Goal: Information Seeking & Learning: Check status

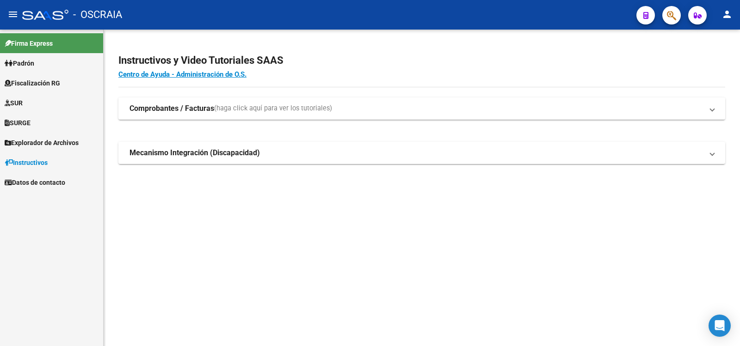
click at [65, 68] on link "Padrón" at bounding box center [51, 63] width 103 height 20
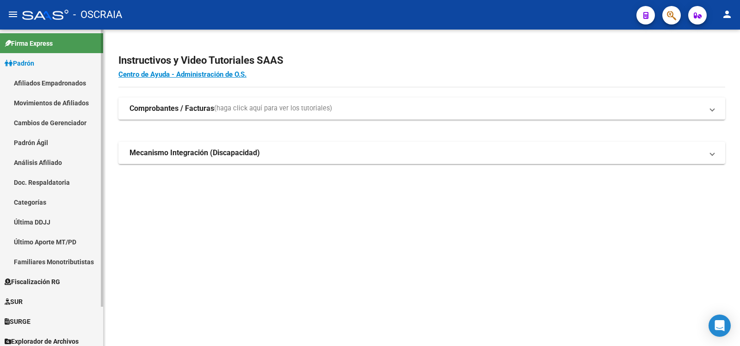
click at [67, 158] on link "Análisis Afiliado" at bounding box center [51, 163] width 103 height 20
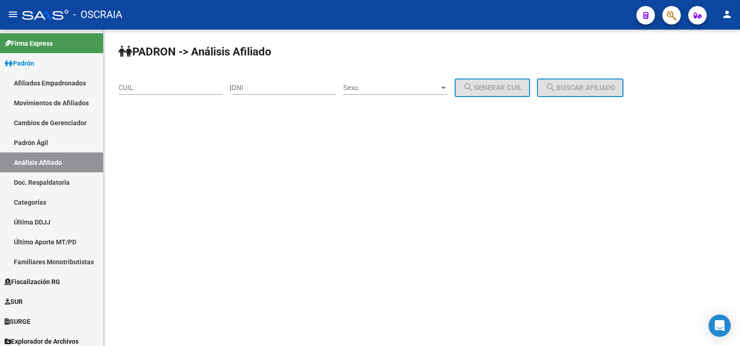
click at [177, 86] on input "CUIL" at bounding box center [170, 88] width 104 height 8
paste input "27-94674743-8"
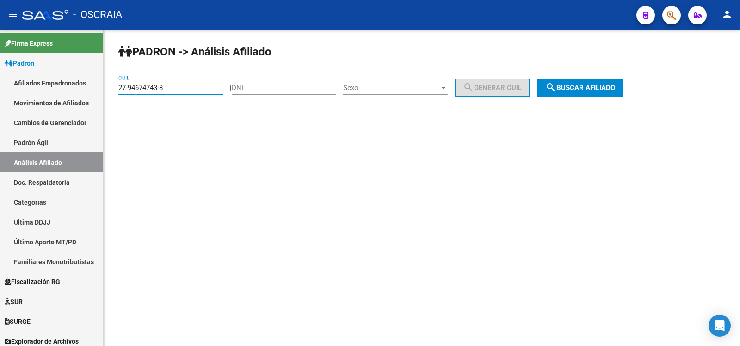
type input "27-94674743-8"
click at [575, 87] on span "search Buscar afiliado" at bounding box center [580, 88] width 70 height 8
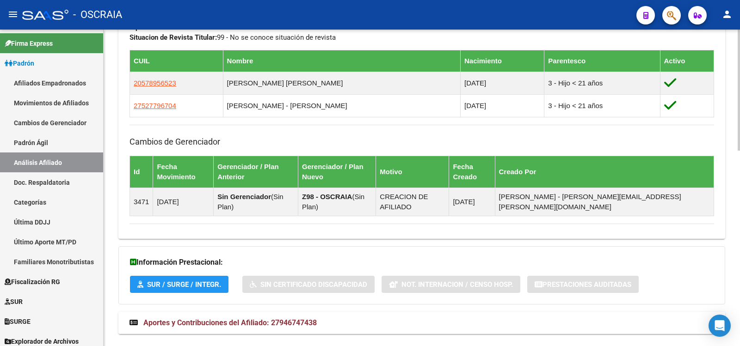
click at [256, 319] on span "Aportes y Contribuciones del Afiliado: 27946747438" at bounding box center [229, 323] width 173 height 9
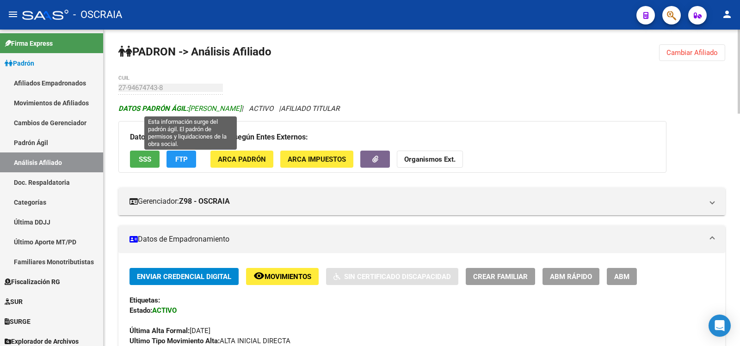
copy span "[PERSON_NAME]"
drag, startPoint x: 191, startPoint y: 107, endPoint x: 261, endPoint y: 108, distance: 69.4
click at [241, 108] on span "DATOS PADRÓN ÁGIL: [PERSON_NAME]" at bounding box center [179, 108] width 123 height 8
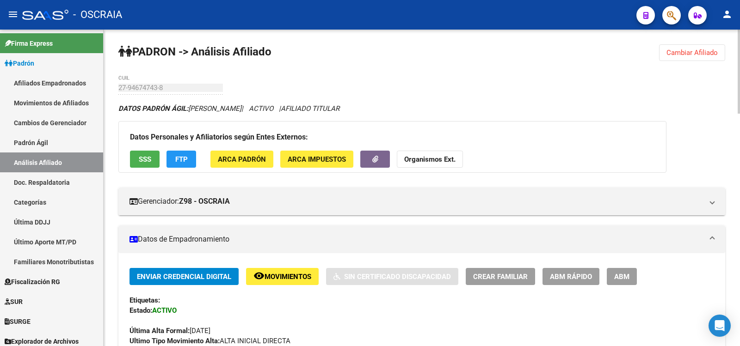
scroll to position [308, 0]
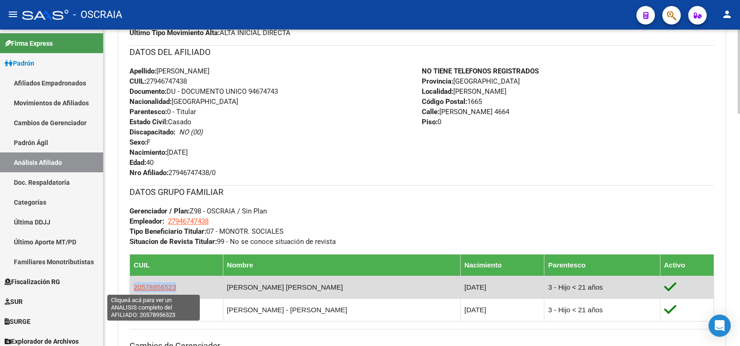
copy span "20578956523"
drag, startPoint x: 180, startPoint y: 290, endPoint x: 135, endPoint y: 289, distance: 45.8
click at [135, 289] on td "20578956523" at bounding box center [176, 287] width 93 height 23
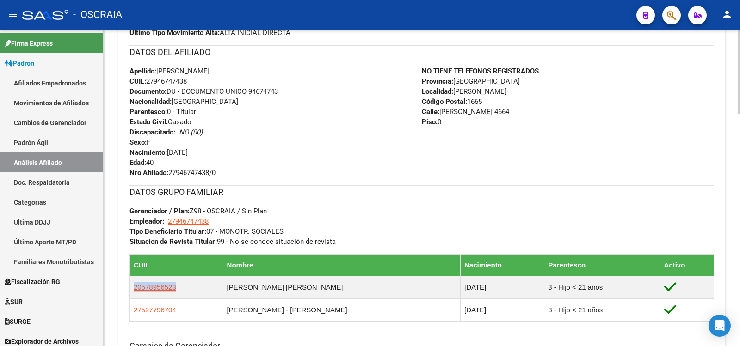
scroll to position [0, 0]
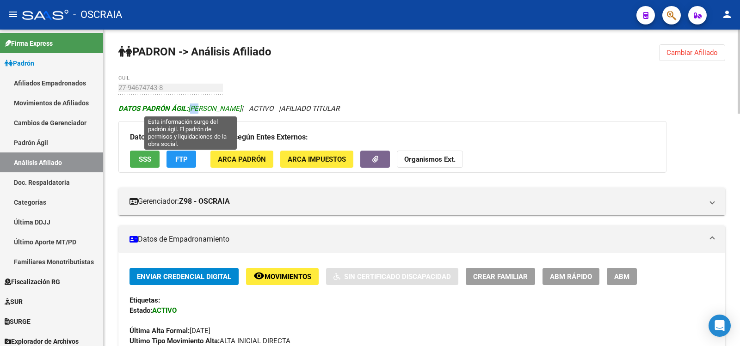
drag, startPoint x: 189, startPoint y: 104, endPoint x: 198, endPoint y: 106, distance: 9.5
click at [198, 106] on div "DATOS PADRÓN ÁGIL: [PERSON_NAME] | ACTIVO | AFILIADO TITULAR" at bounding box center [421, 109] width 607 height 10
click at [198, 106] on span "DATOS PADRÓN ÁGIL: [PERSON_NAME]" at bounding box center [179, 108] width 123 height 8
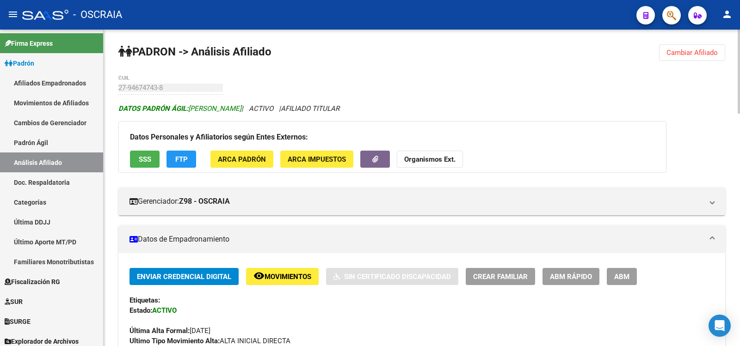
drag, startPoint x: 198, startPoint y: 106, endPoint x: 251, endPoint y: 107, distance: 52.3
click at [241, 107] on span "DATOS PADRÓN ÁGIL: [PERSON_NAME]" at bounding box center [179, 108] width 123 height 8
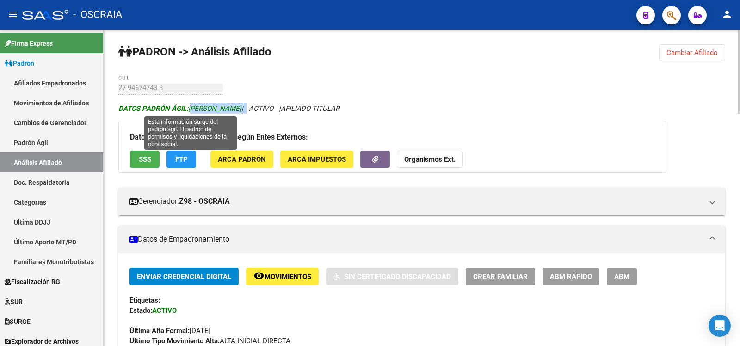
drag, startPoint x: 266, startPoint y: 105, endPoint x: 190, endPoint y: 106, distance: 75.4
click at [190, 106] on icon "DATOS PADRÓN ÁGIL: [PERSON_NAME] | ACTIVO | AFILIADO TITULAR" at bounding box center [228, 108] width 221 height 8
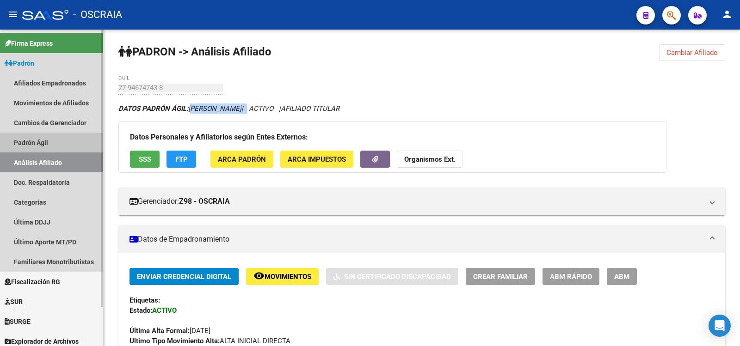
click at [51, 141] on link "Padrón Ágil" at bounding box center [51, 143] width 103 height 20
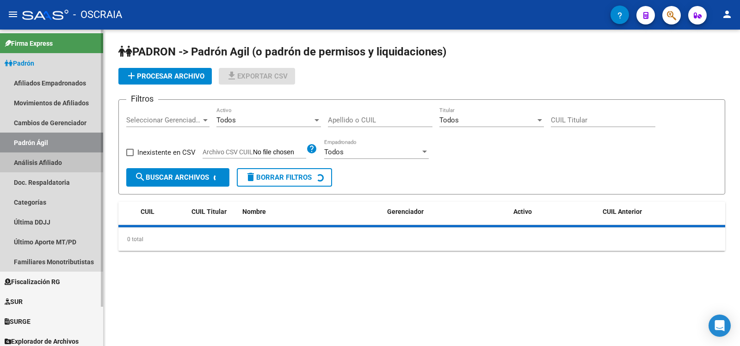
click at [54, 158] on link "Análisis Afiliado" at bounding box center [51, 163] width 103 height 20
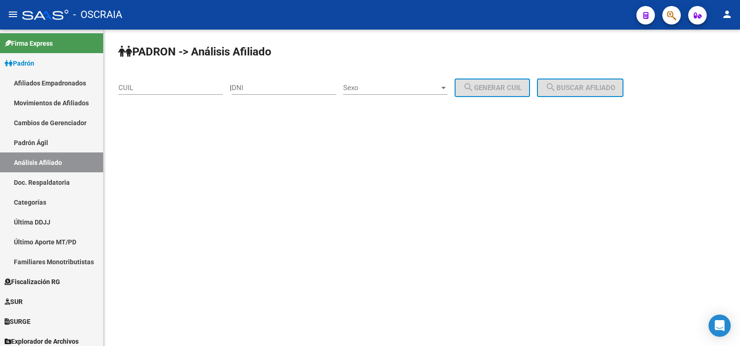
click at [169, 79] on div "CUIL" at bounding box center [170, 85] width 104 height 20
click at [171, 86] on input "CUIL" at bounding box center [170, 88] width 104 height 8
paste input "20-26844167-1"
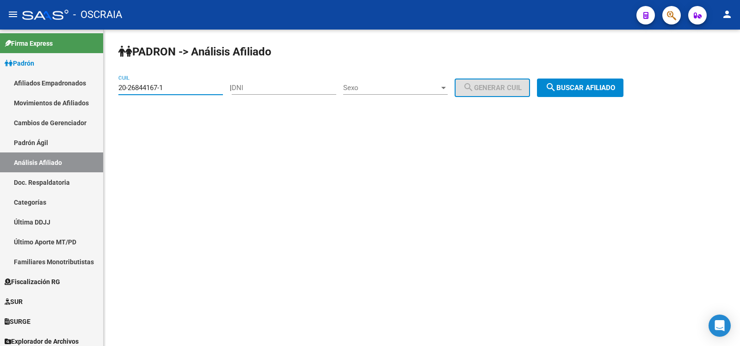
type input "20-26844167-1"
click at [553, 83] on button "search Buscar afiliado" at bounding box center [580, 88] width 86 height 18
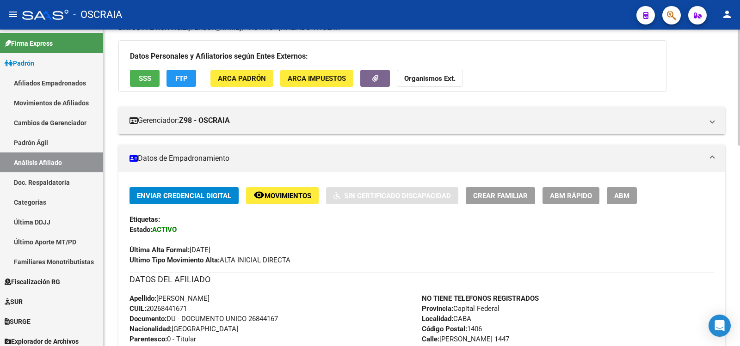
scroll to position [543, 0]
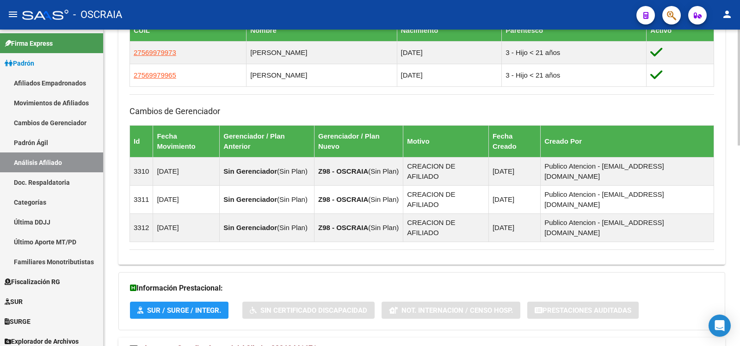
click at [308, 344] on span "Aportes y Contribuciones del Afiliado: 20268441671" at bounding box center [229, 348] width 173 height 9
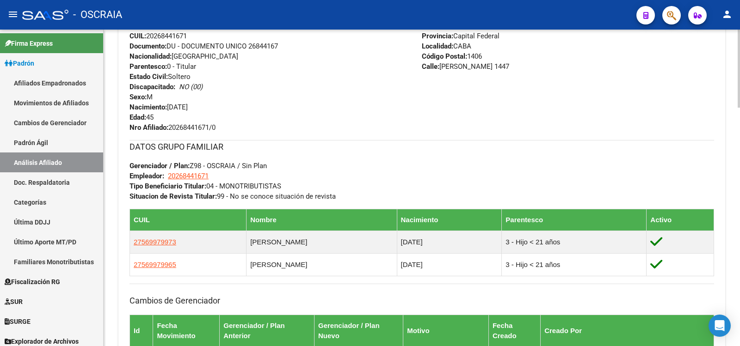
scroll to position [0, 0]
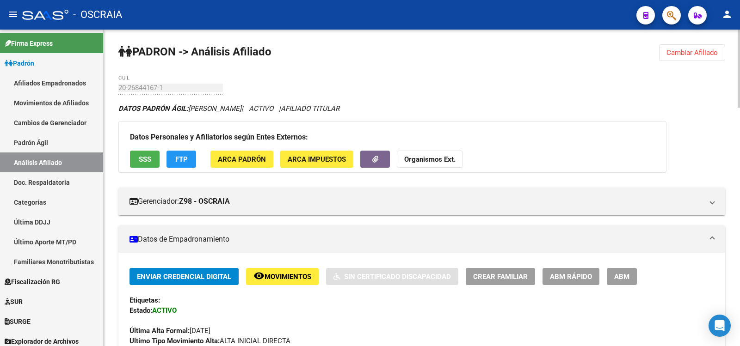
click at [76, 141] on link "Padrón Ágil" at bounding box center [51, 143] width 103 height 20
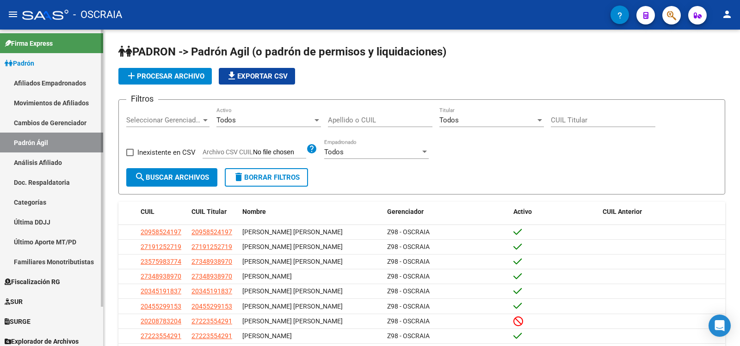
click at [62, 155] on link "Análisis Afiliado" at bounding box center [51, 163] width 103 height 20
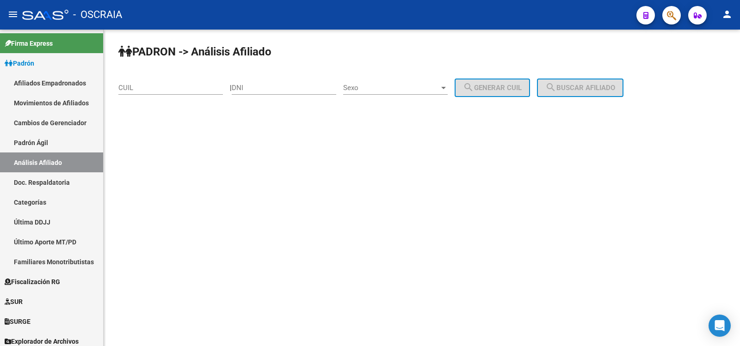
click at [175, 84] on div "CUIL" at bounding box center [170, 85] width 104 height 20
paste input "20-35936034-8"
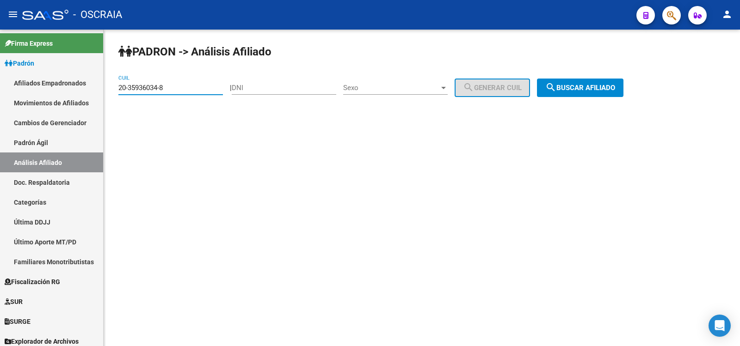
type input "20-35936034-8"
click at [593, 93] on button "search Buscar afiliado" at bounding box center [580, 88] width 86 height 18
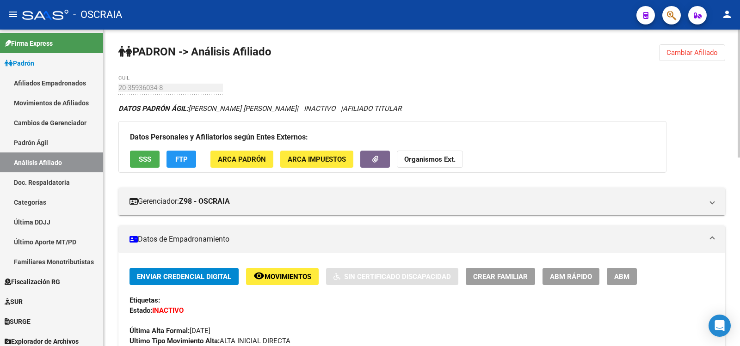
scroll to position [468, 0]
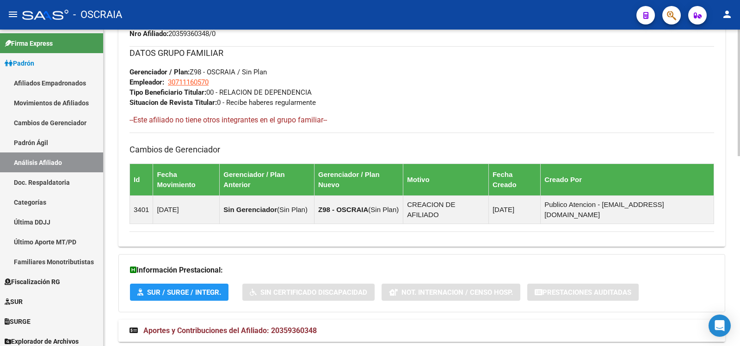
click at [335, 320] on mat-expansion-panel-header "Aportes y Contribuciones del Afiliado: 20359360348" at bounding box center [421, 331] width 607 height 22
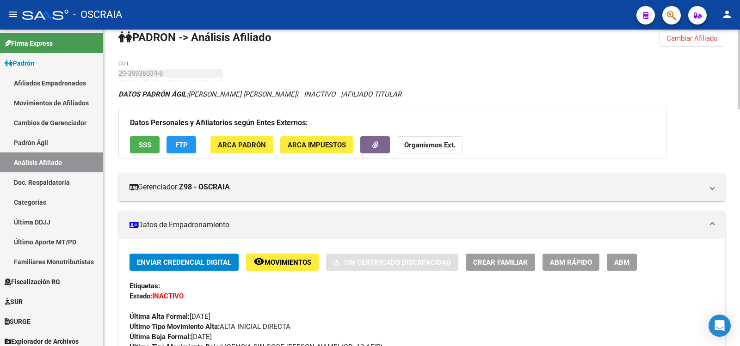
scroll to position [0, 0]
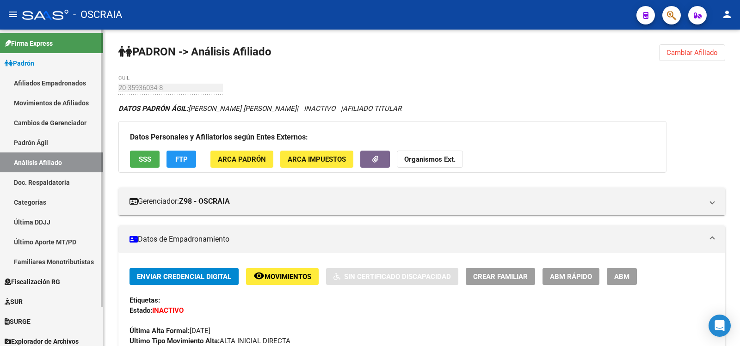
click at [64, 135] on link "Padrón Ágil" at bounding box center [51, 143] width 103 height 20
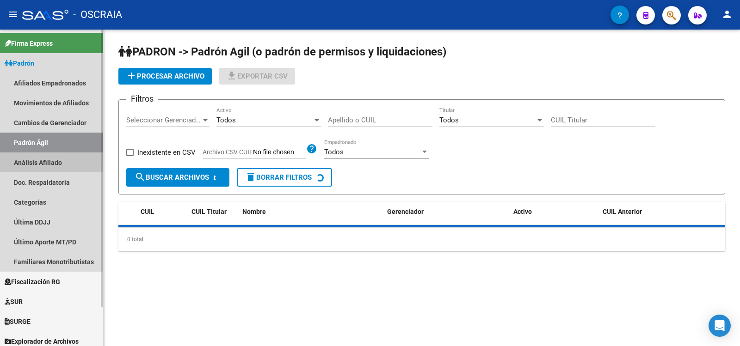
click at [61, 154] on link "Análisis Afiliado" at bounding box center [51, 163] width 103 height 20
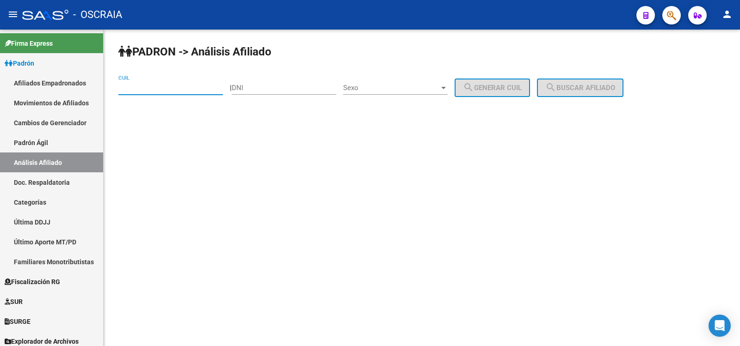
click at [172, 91] on input "CUIL" at bounding box center [170, 88] width 104 height 8
paste input "20-16711720-2"
type input "20-16711720-2"
click at [568, 89] on span "search Buscar afiliado" at bounding box center [580, 88] width 70 height 8
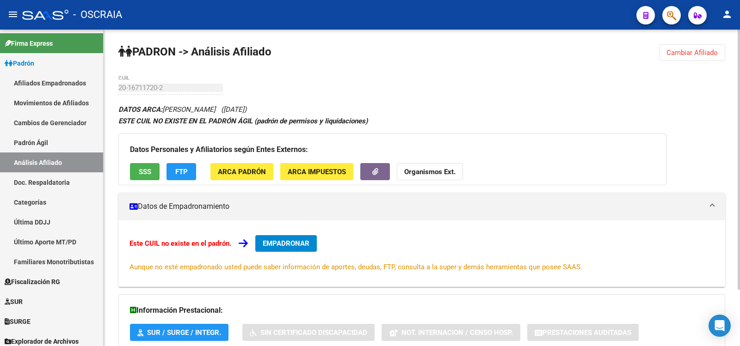
scroll to position [68, 0]
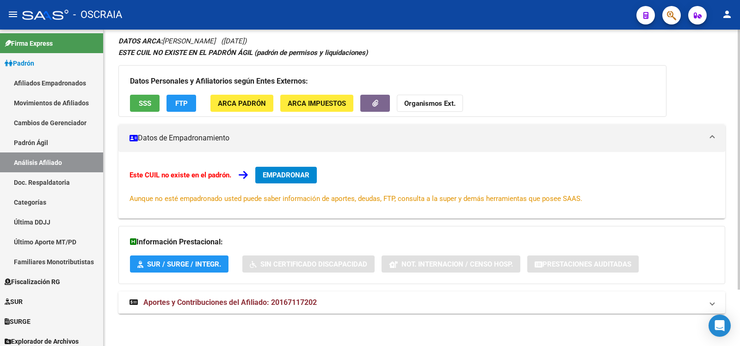
click at [324, 295] on mat-expansion-panel-header "Aportes y Contribuciones del Afiliado: 20167117202" at bounding box center [421, 303] width 607 height 22
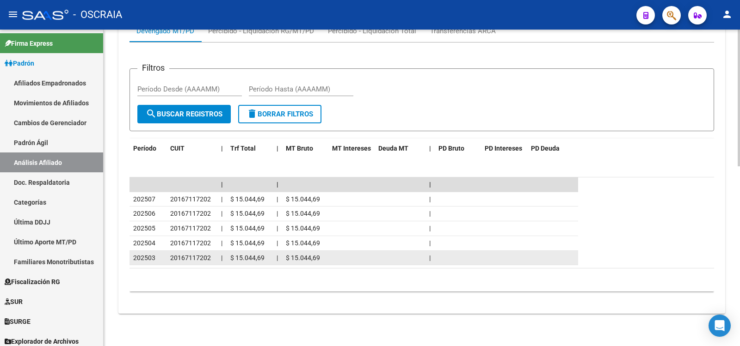
scroll to position [0, 0]
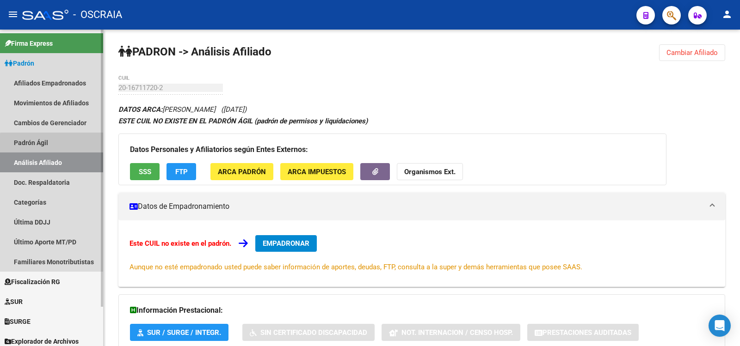
click at [65, 145] on link "Padrón Ágil" at bounding box center [51, 143] width 103 height 20
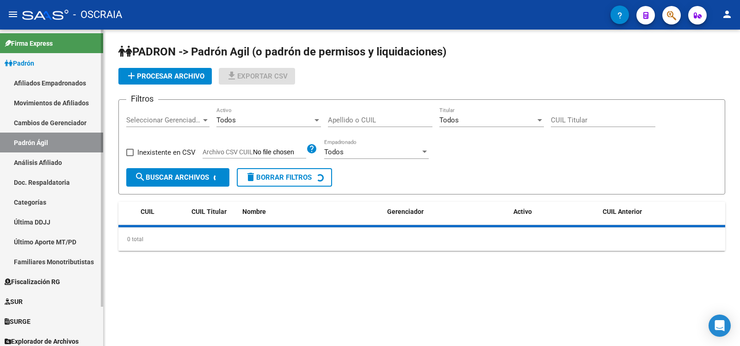
click at [75, 156] on link "Análisis Afiliado" at bounding box center [51, 163] width 103 height 20
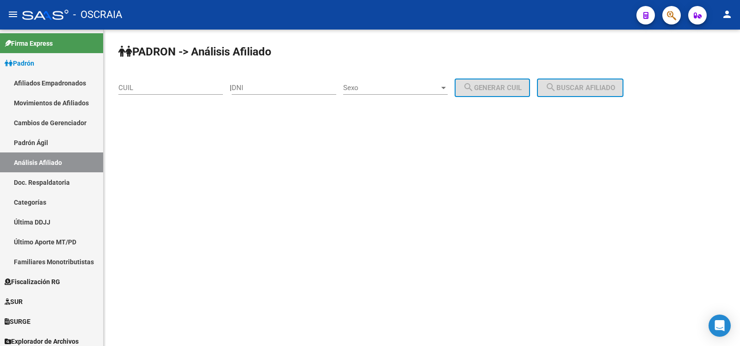
click at [153, 85] on input "CUIL" at bounding box center [170, 88] width 104 height 8
click at [159, 88] on input "CUIL" at bounding box center [170, 88] width 104 height 8
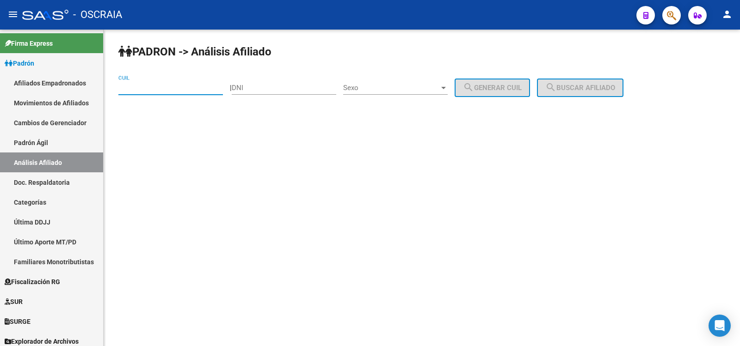
paste input "20-23229732-9"
type input "20-23229732-9"
click at [574, 86] on span "search Buscar afiliado" at bounding box center [580, 88] width 70 height 8
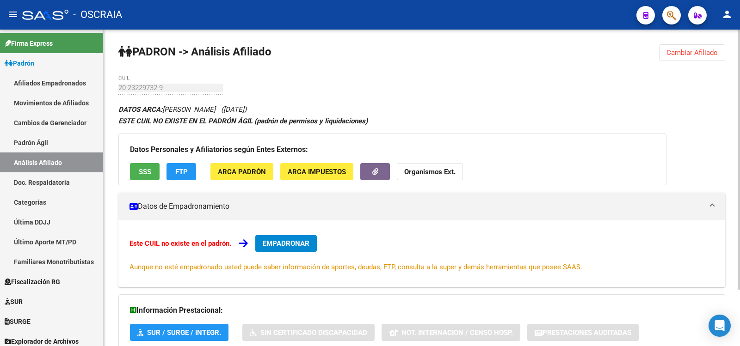
scroll to position [68, 0]
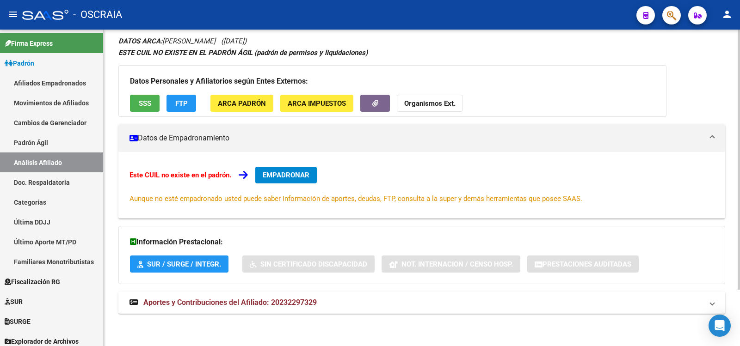
click at [312, 295] on mat-expansion-panel-header "Aportes y Contribuciones del Afiliado: 20232297329" at bounding box center [421, 303] width 607 height 22
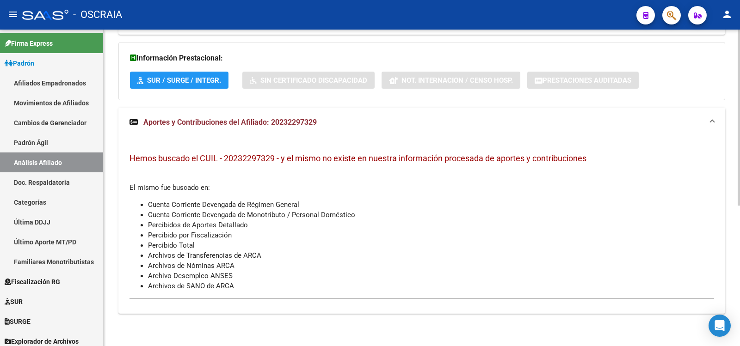
scroll to position [0, 0]
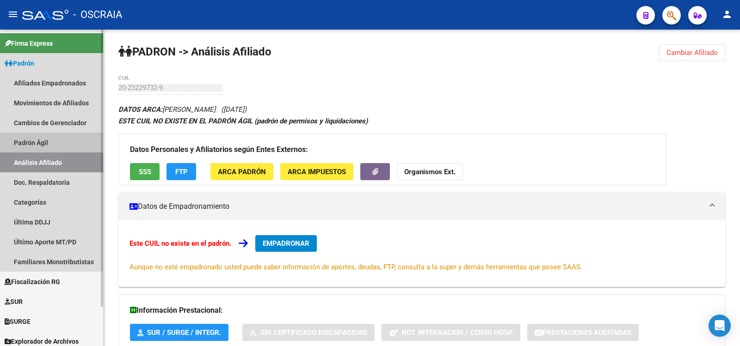
click at [63, 144] on link "Padrón Ágil" at bounding box center [51, 143] width 103 height 20
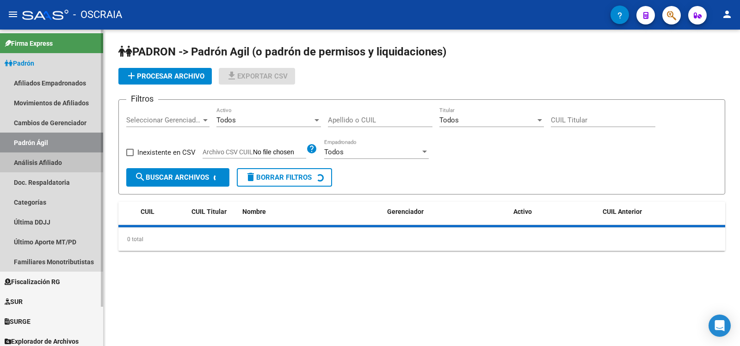
click at [66, 154] on link "Análisis Afiliado" at bounding box center [51, 163] width 103 height 20
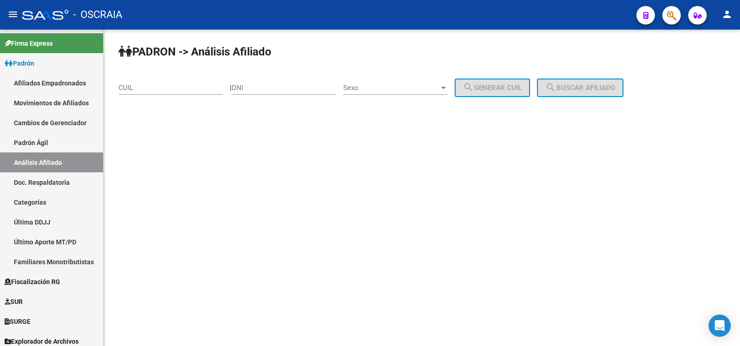
click at [162, 85] on input "CUIL" at bounding box center [170, 88] width 104 height 8
paste input "27-23373694-0"
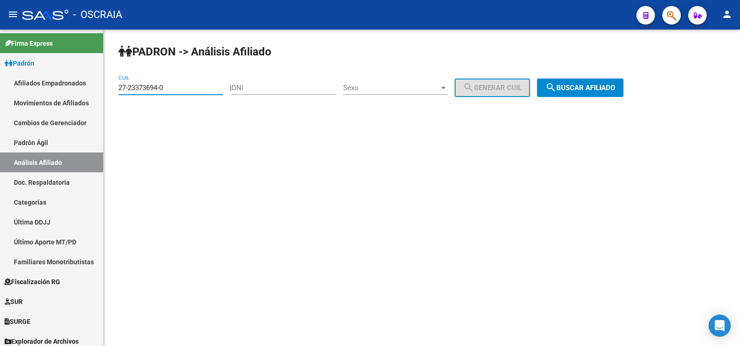
type input "27-23373694-0"
click at [603, 90] on span "search Buscar afiliado" at bounding box center [580, 88] width 70 height 8
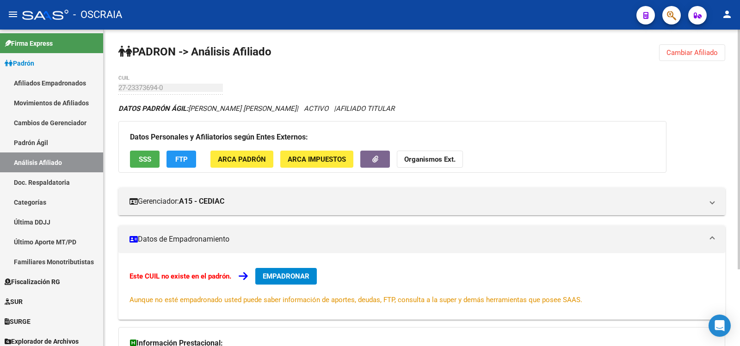
scroll to position [101, 0]
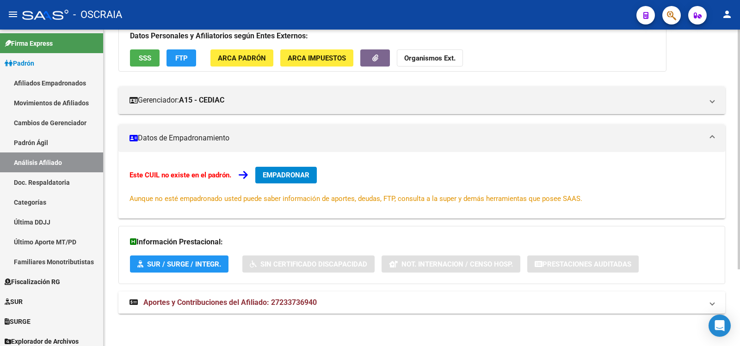
click at [304, 303] on span "Aportes y Contribuciones del Afiliado: 27233736940" at bounding box center [229, 302] width 173 height 9
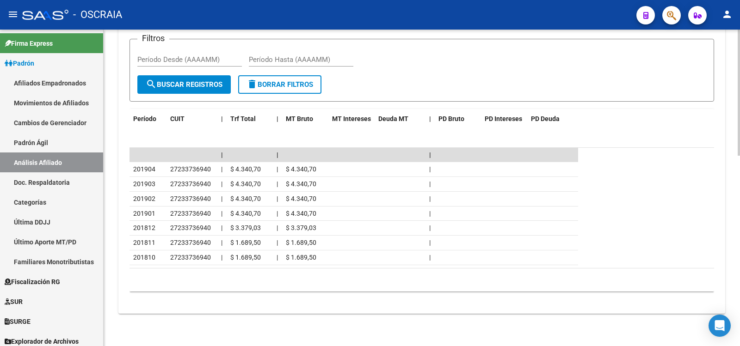
scroll to position [0, 0]
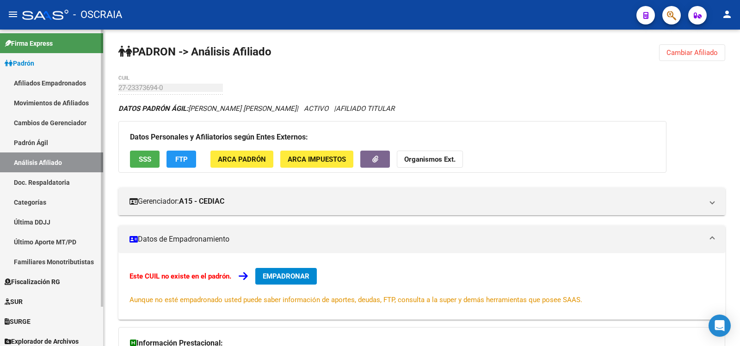
click at [30, 150] on link "Padrón Ágil" at bounding box center [51, 143] width 103 height 20
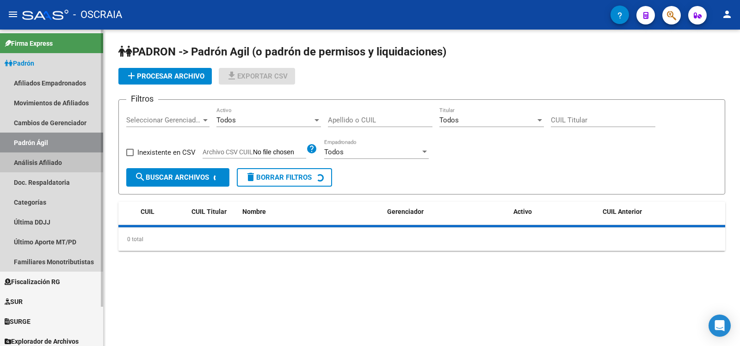
click at [43, 160] on link "Análisis Afiliado" at bounding box center [51, 163] width 103 height 20
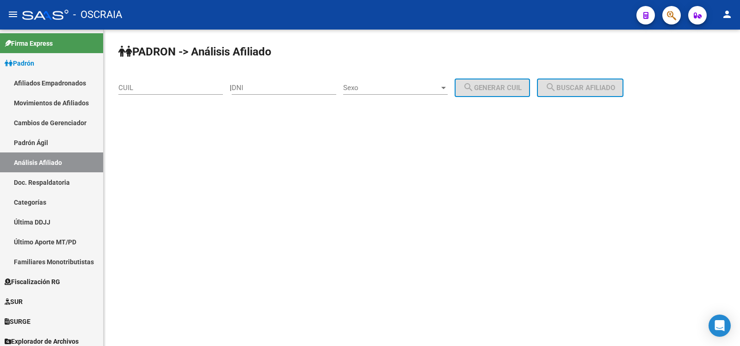
click at [282, 92] on input "DNI" at bounding box center [284, 88] width 104 height 8
paste input "56997997"
type input "56997997"
click at [364, 83] on div "Sexo Sexo" at bounding box center [395, 85] width 104 height 20
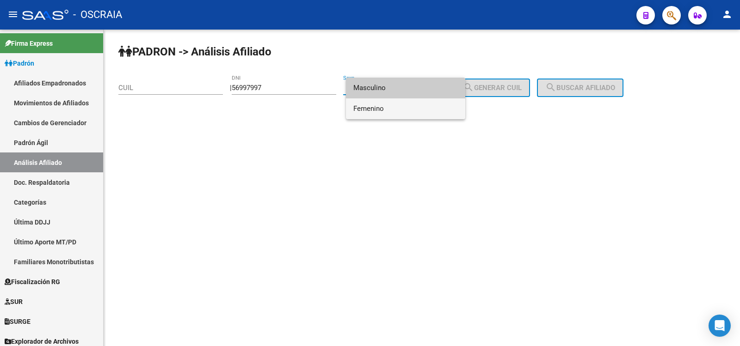
drag, startPoint x: 376, startPoint y: 106, endPoint x: 382, endPoint y: 105, distance: 6.0
click at [380, 106] on span "Femenino" at bounding box center [405, 108] width 104 height 21
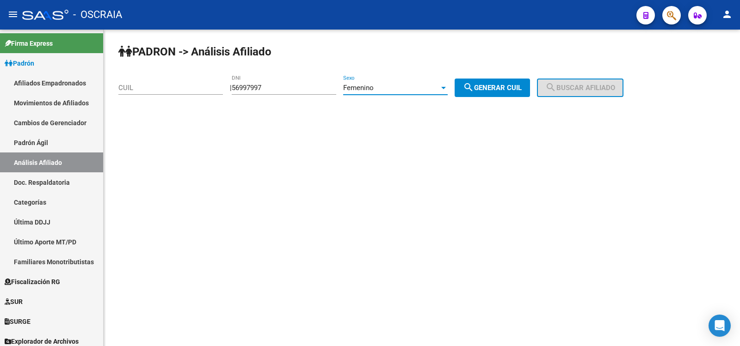
drag, startPoint x: 486, startPoint y: 86, endPoint x: 568, endPoint y: 105, distance: 84.1
click at [489, 87] on span "search Generar CUIL" at bounding box center [492, 88] width 59 height 8
type input "27-56997997-3"
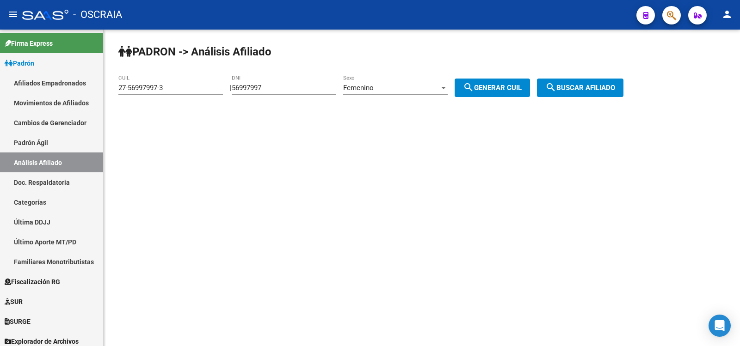
click at [580, 93] on button "search Buscar afiliado" at bounding box center [580, 88] width 86 height 18
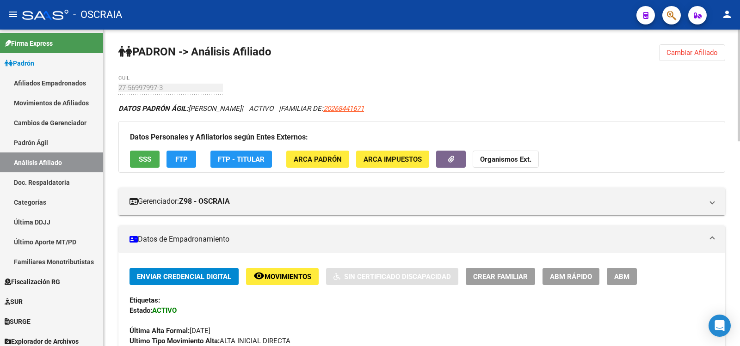
drag, startPoint x: 30, startPoint y: 143, endPoint x: 37, endPoint y: 154, distance: 13.3
click at [30, 143] on link "Padrón Ágil" at bounding box center [51, 143] width 103 height 20
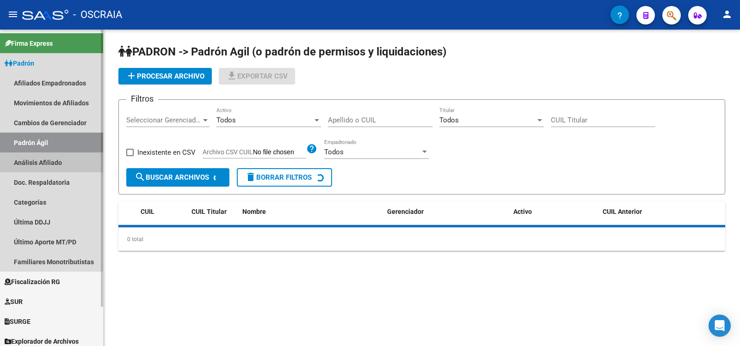
click at [39, 155] on link "Análisis Afiliado" at bounding box center [51, 163] width 103 height 20
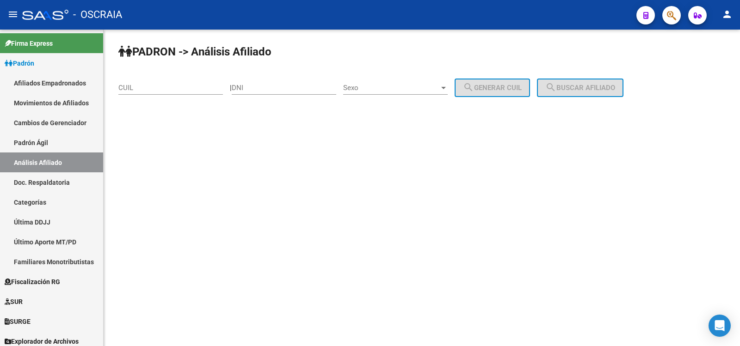
click at [267, 93] on div "DNI" at bounding box center [284, 85] width 104 height 20
click at [272, 87] on input "DNI" at bounding box center [284, 88] width 104 height 8
paste input "56997996"
type input "56997996"
click at [382, 90] on span "Sexo" at bounding box center [391, 88] width 96 height 8
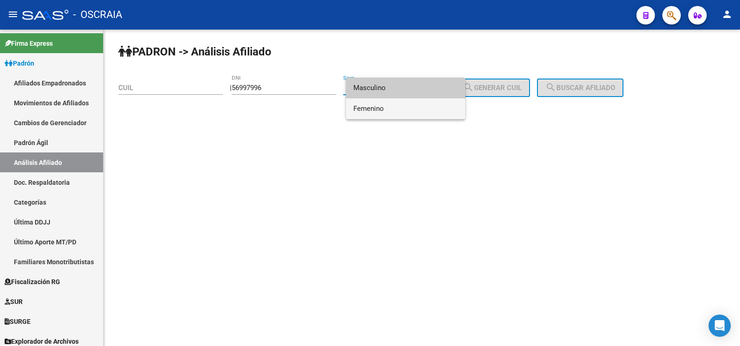
click at [385, 101] on span "Femenino" at bounding box center [405, 108] width 104 height 21
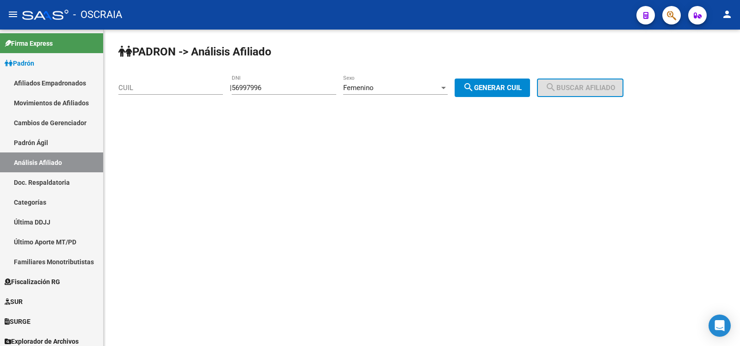
click at [486, 98] on div "PADRON -> Análisis Afiliado CUIL | 56997996 DNI Femenino Sexo search Generar CU…" at bounding box center [422, 78] width 636 height 97
click at [493, 88] on span "search Generar CUIL" at bounding box center [492, 88] width 59 height 8
type input "27-56997996-5"
click at [622, 96] on button "search Buscar afiliado" at bounding box center [580, 88] width 86 height 18
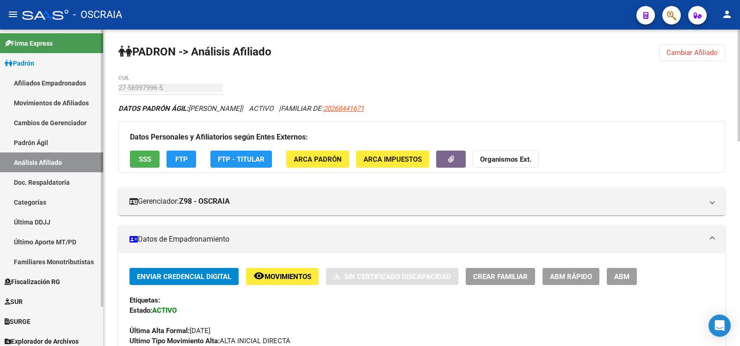
click at [85, 146] on link "Padrón Ágil" at bounding box center [51, 143] width 103 height 20
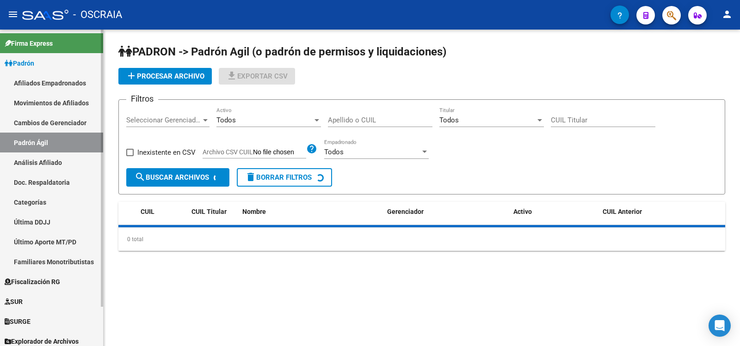
click at [86, 157] on link "Análisis Afiliado" at bounding box center [51, 163] width 103 height 20
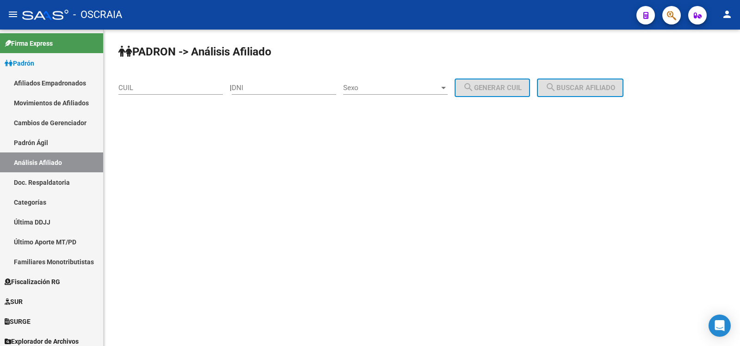
click at [158, 93] on div "CUIL" at bounding box center [170, 85] width 104 height 20
click at [159, 92] on div "CUIL" at bounding box center [170, 85] width 104 height 20
paste input "20-26844167-1"
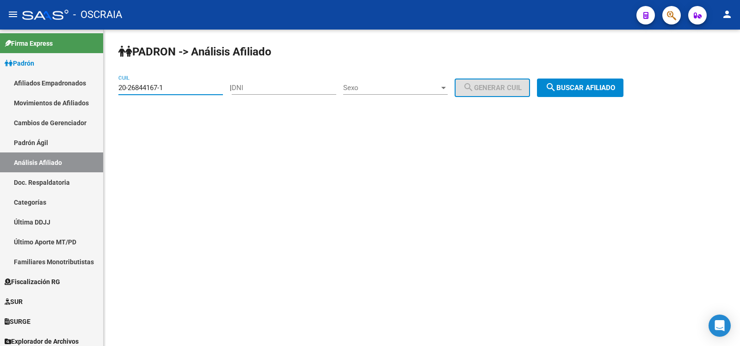
type input "20-26844167-1"
click at [584, 78] on div "PADRON -> Análisis Afiliado 20-26844167-1 CUIL | DNI Sexo Sexo search Generar C…" at bounding box center [422, 78] width 636 height 97
click at [583, 83] on button "search Buscar afiliado" at bounding box center [580, 88] width 86 height 18
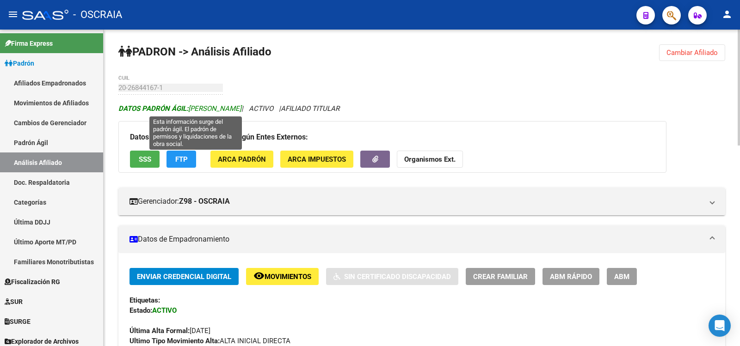
drag, startPoint x: 272, startPoint y: 110, endPoint x: 191, endPoint y: 112, distance: 81.4
click at [191, 112] on icon "DATOS [PERSON_NAME]: [PERSON_NAME] | ACTIVO | AFILIADO TITULAR" at bounding box center [228, 108] width 221 height 8
